Goal: Check status: Check status

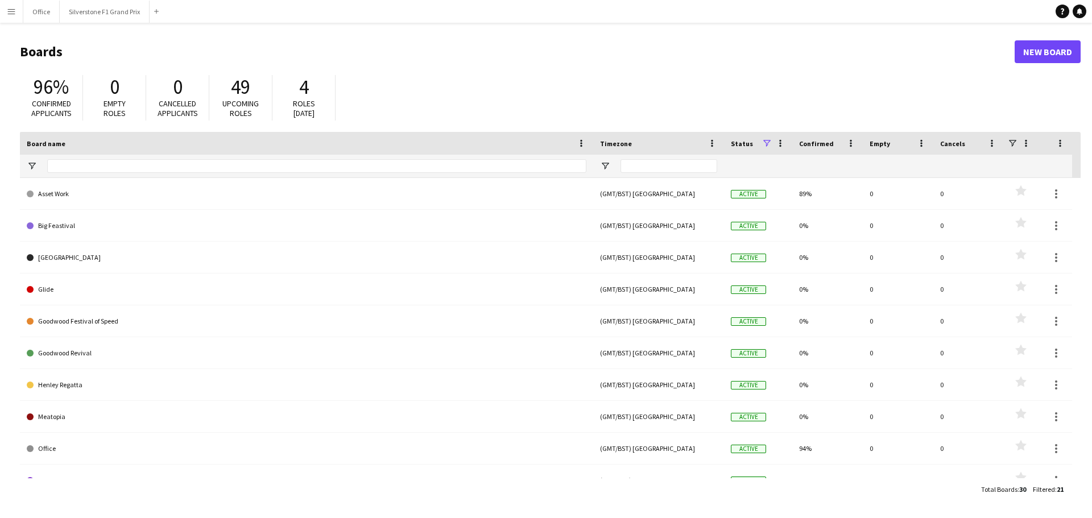
click at [16, 13] on button "Menu" at bounding box center [11, 11] width 23 height 23
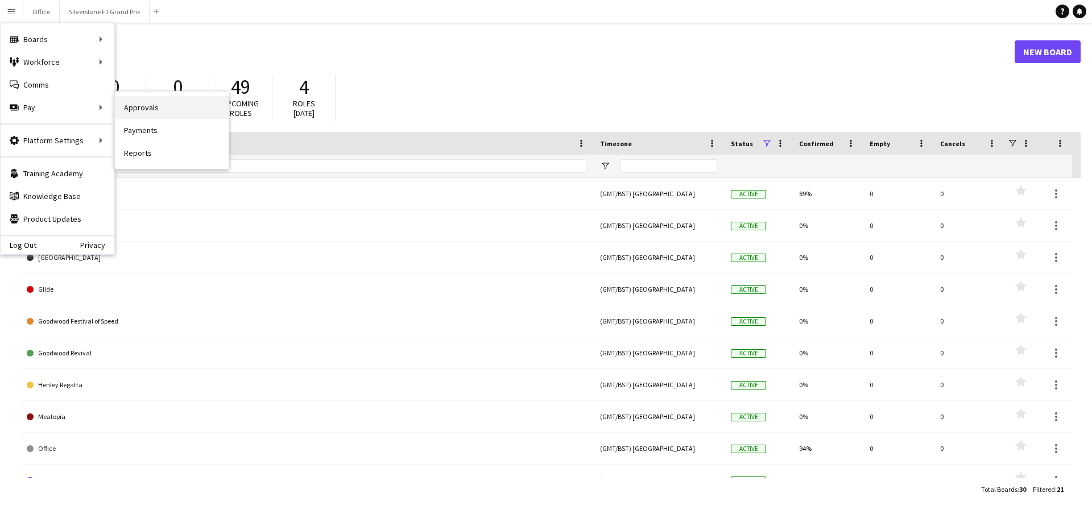
click at [150, 114] on link "Approvals" at bounding box center [172, 107] width 114 height 23
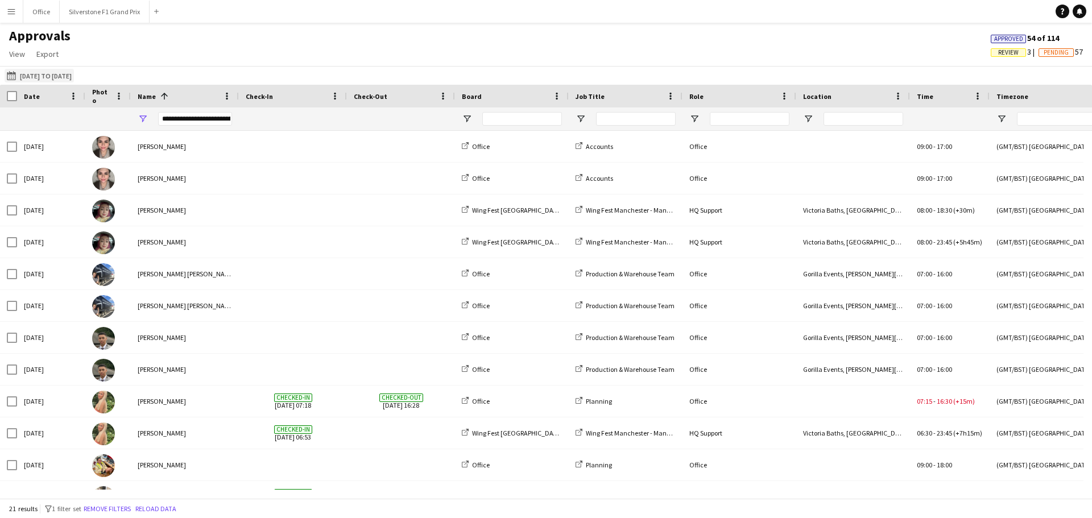
click at [64, 83] on div "[DATE] to [DATE] [DATE] to [DATE] [DATE] This Week This Month [DATE] Last Week …" at bounding box center [546, 75] width 1092 height 19
click at [66, 77] on button "[DATE] to [DATE] [DATE] to [DATE]" at bounding box center [39, 76] width 69 height 14
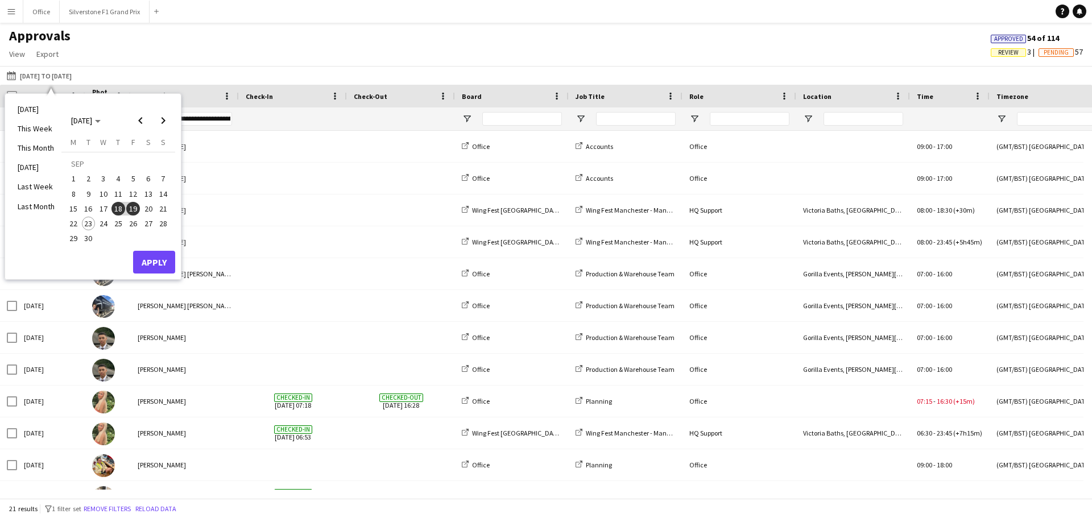
click at [77, 223] on span "22" at bounding box center [74, 224] width 14 height 14
click at [163, 256] on button "Apply" at bounding box center [154, 262] width 42 height 23
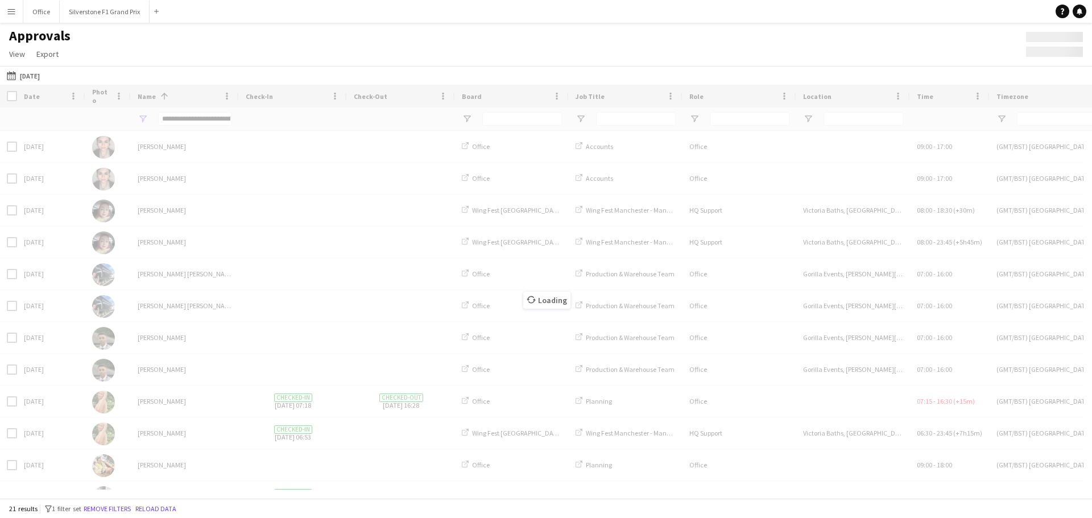
type input "**********"
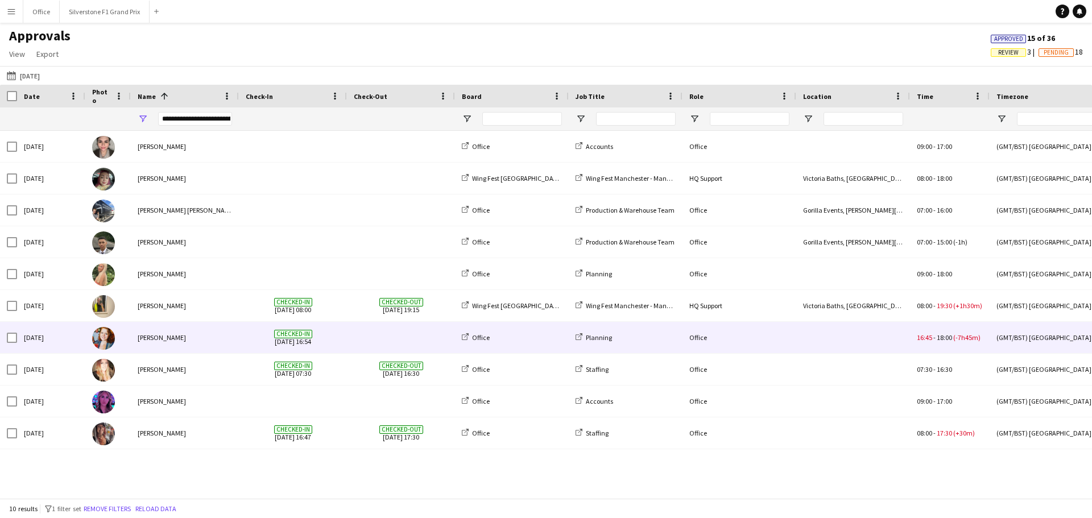
click at [216, 342] on div "[PERSON_NAME]" at bounding box center [185, 337] width 108 height 31
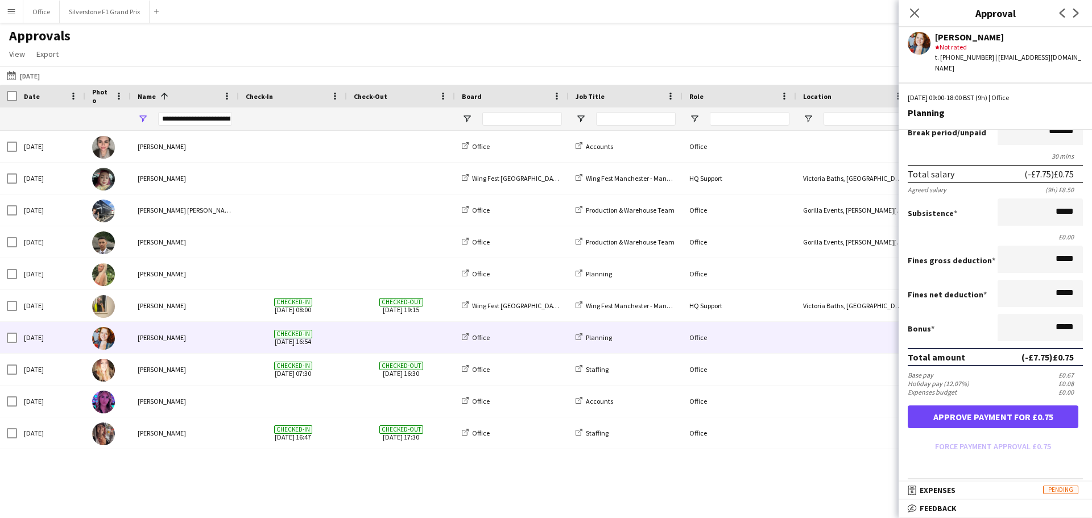
scroll to position [194, 0]
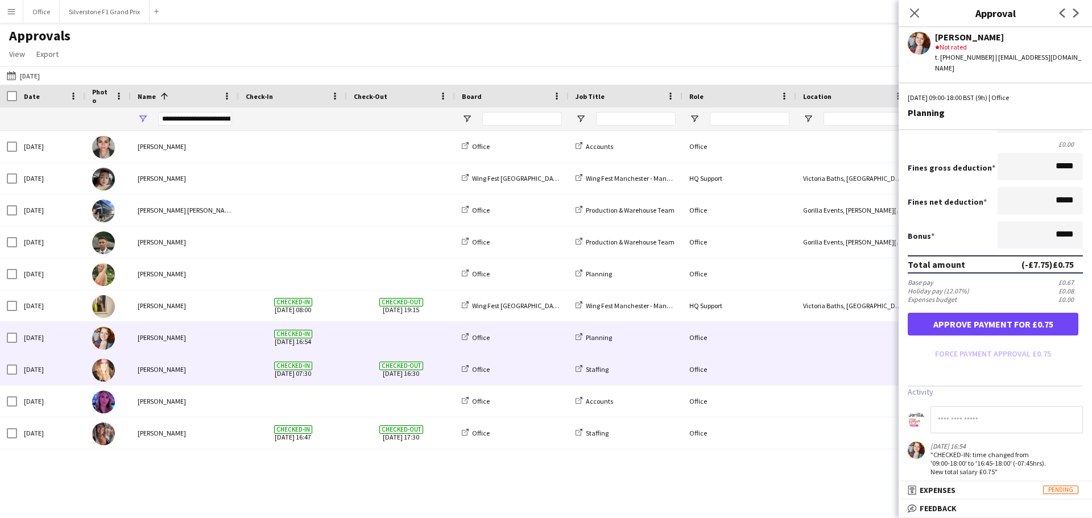
click at [337, 371] on span "Checked-in [DATE] 07:30" at bounding box center [293, 369] width 94 height 31
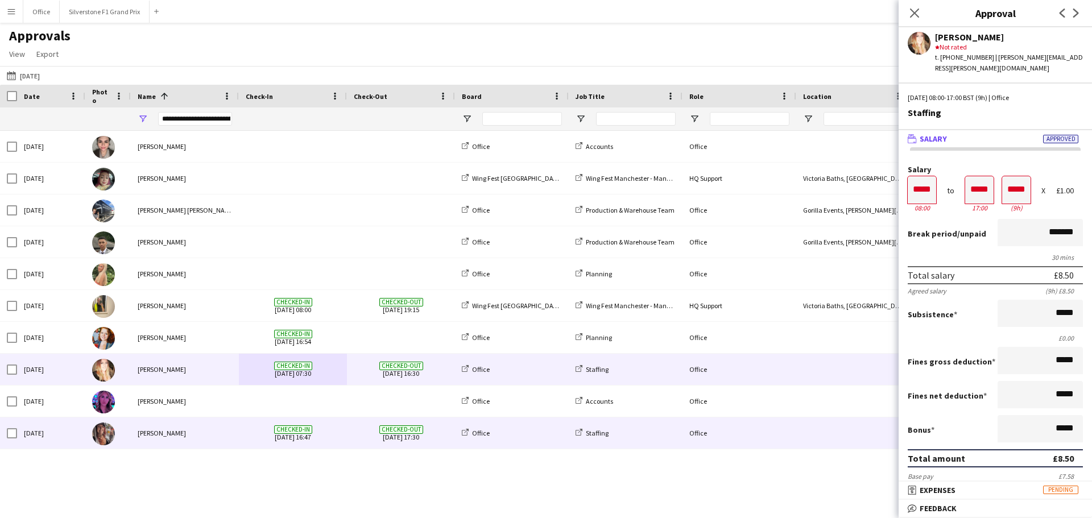
click at [363, 424] on span "Checked-out [DATE] 17:30" at bounding box center [401, 433] width 94 height 31
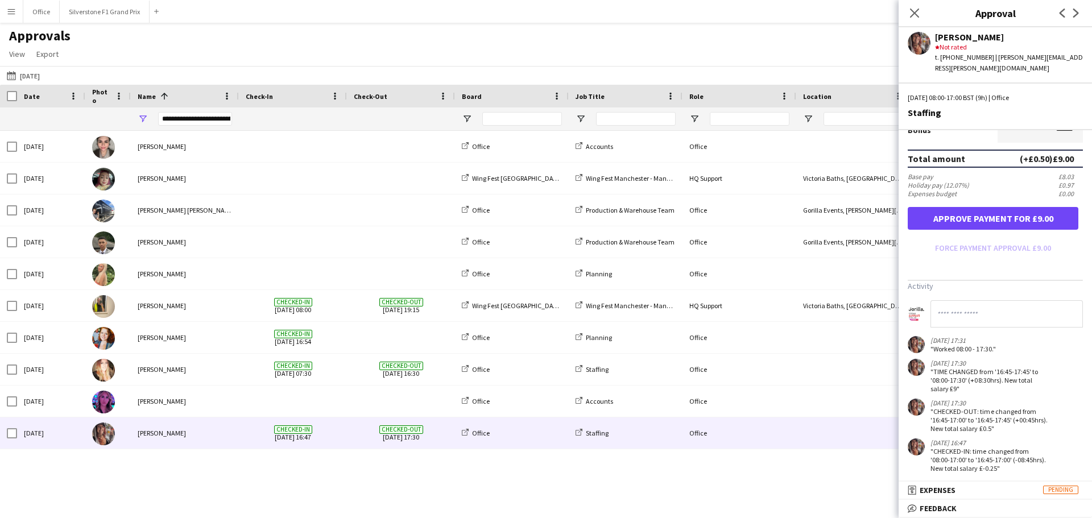
scroll to position [307, 0]
